Goal: Transaction & Acquisition: Register for event/course

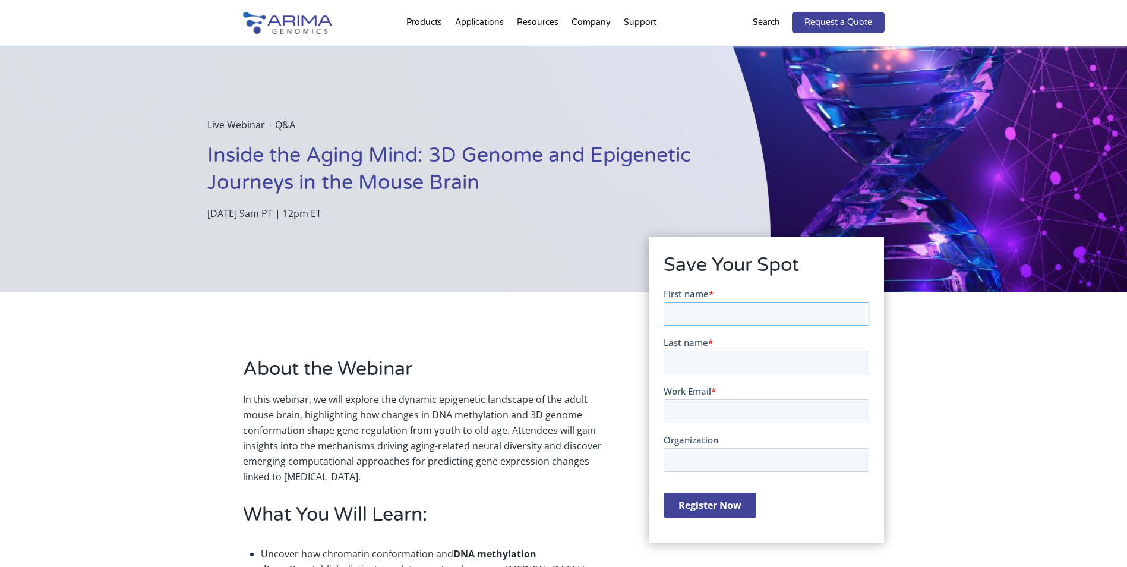
click at [703, 308] on input "First name *" at bounding box center [767, 313] width 206 height 24
type input "Sabrina"
click at [732, 359] on input "Last name *" at bounding box center [767, 362] width 206 height 24
type input "Lisboa"
click at [732, 404] on input "Work Email *" at bounding box center [767, 411] width 206 height 24
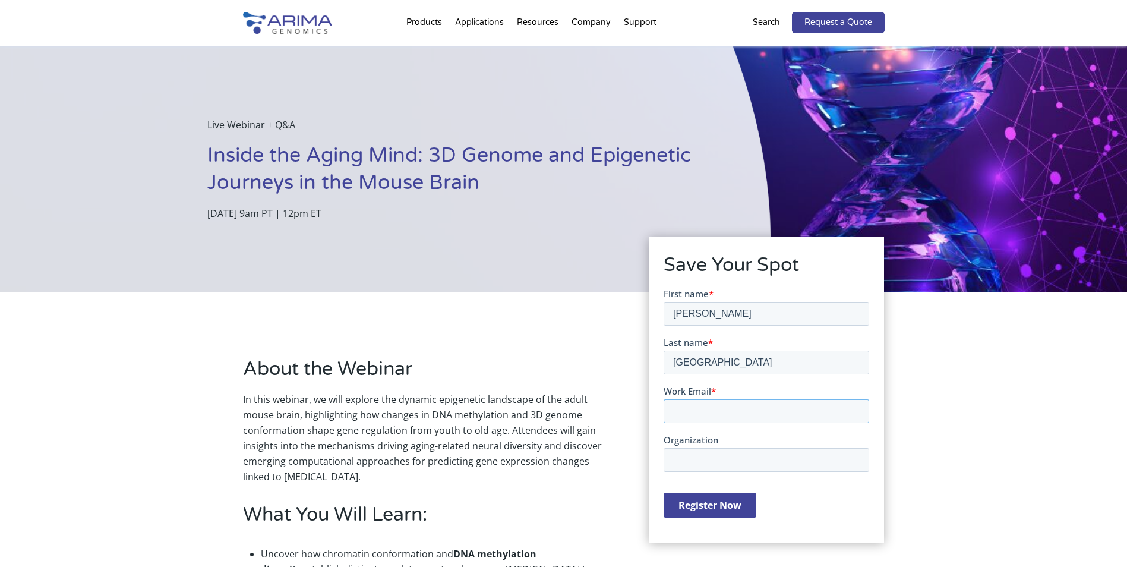
type input "sabrinalisboa@usp.br"
click at [734, 453] on input "Organization" at bounding box center [767, 459] width 206 height 24
type input "P"
drag, startPoint x: 734, startPoint y: 460, endPoint x: 669, endPoint y: 457, distance: 64.8
click at [669, 457] on input "USP" at bounding box center [767, 459] width 206 height 24
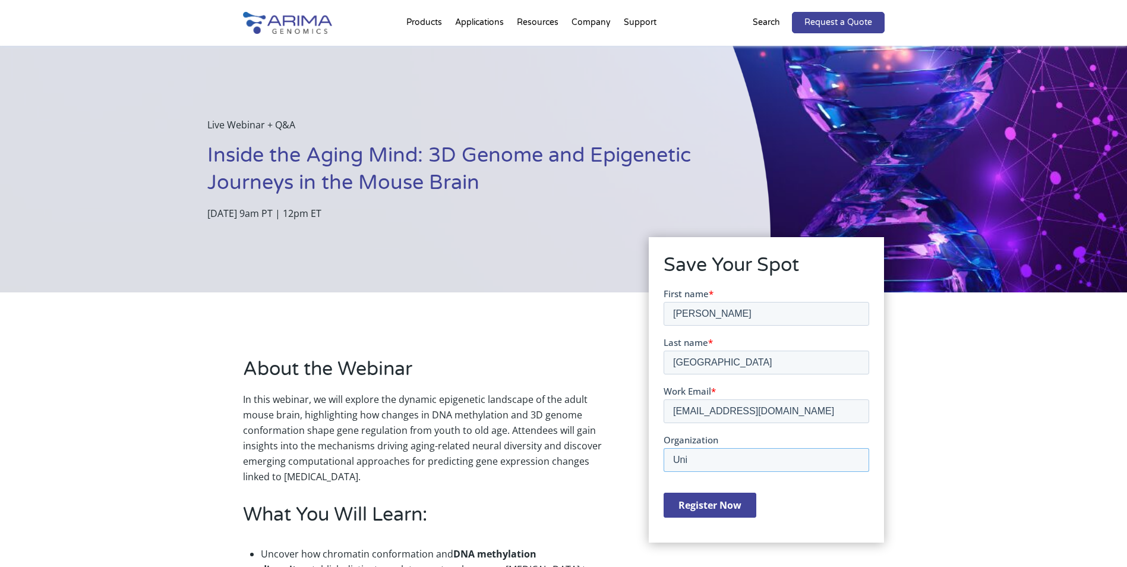
type input "University of São Paulo, School of Pharmaceutical sciencesmof Ribeirão Preto"
click at [719, 505] on input "Register Now" at bounding box center [710, 504] width 93 height 25
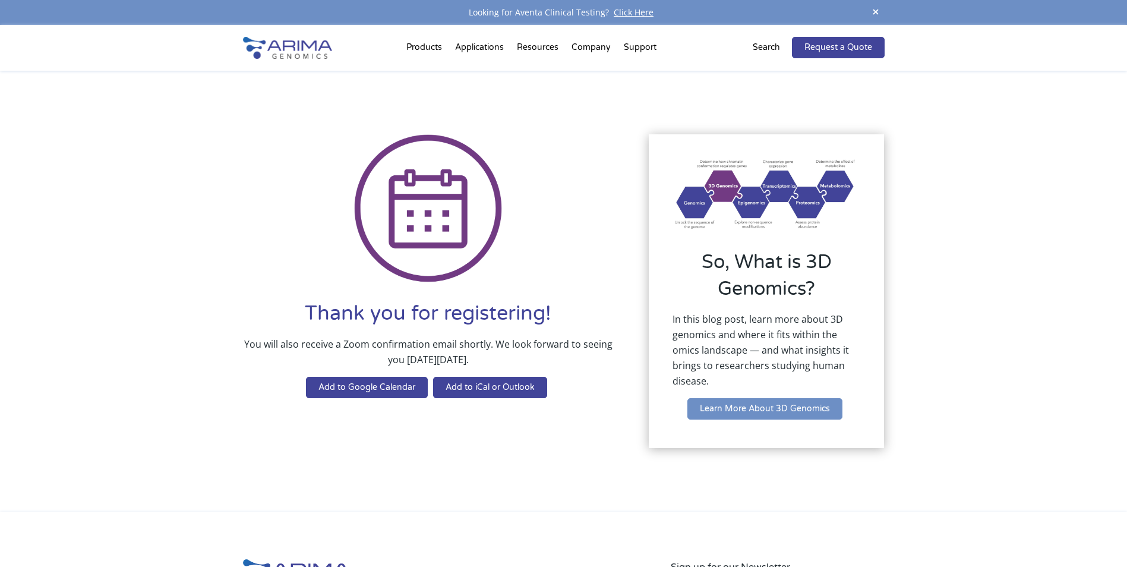
click at [794, 408] on link "Learn More About 3D Genomics" at bounding box center [764, 408] width 155 height 21
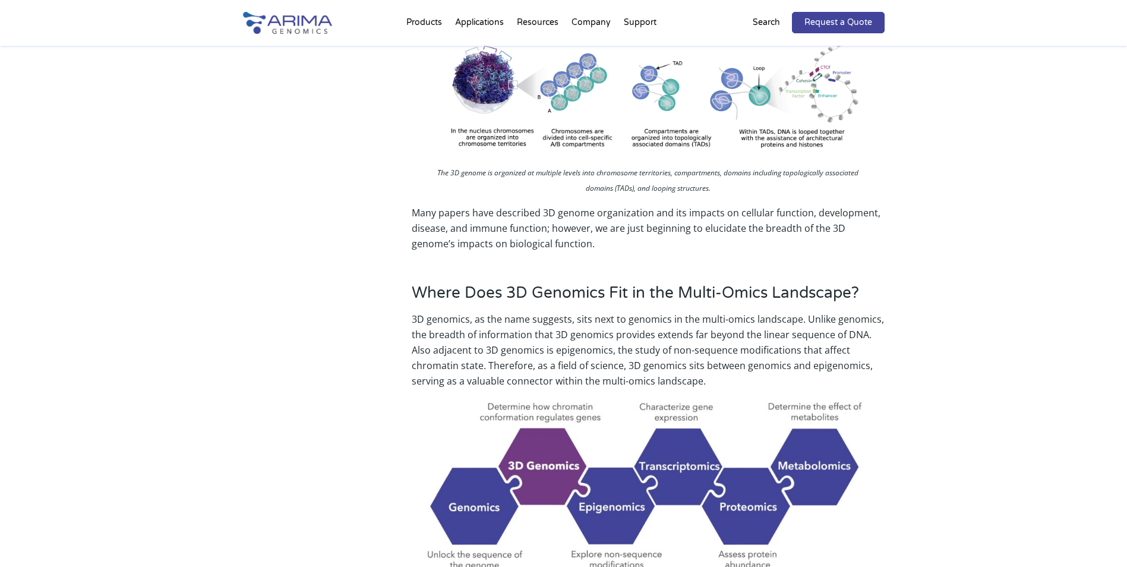
scroll to position [665, 0]
